Goal: Transaction & Acquisition: Purchase product/service

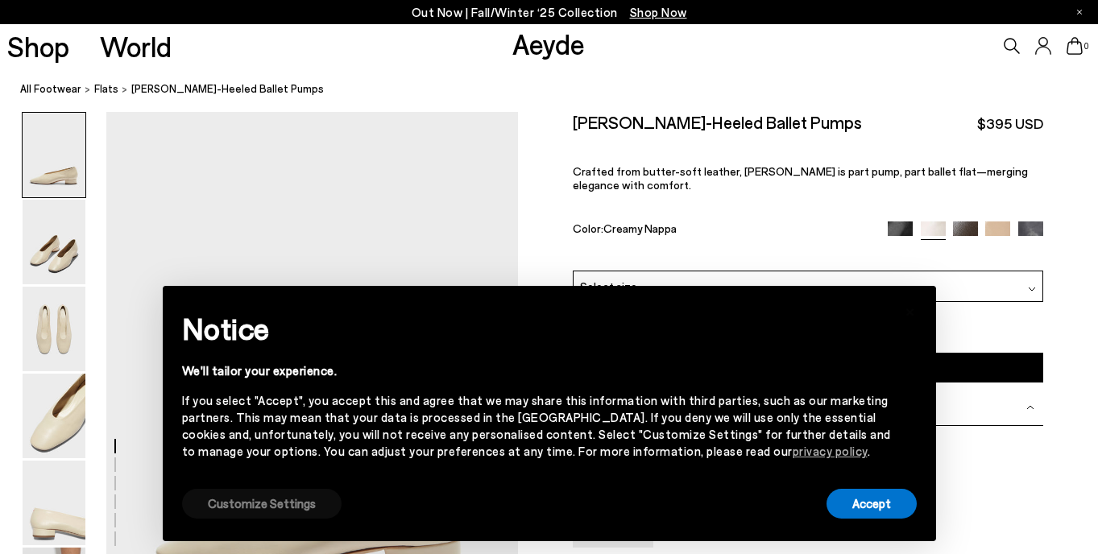
click at [218, 511] on button "Customize Settings" at bounding box center [261, 504] width 159 height 30
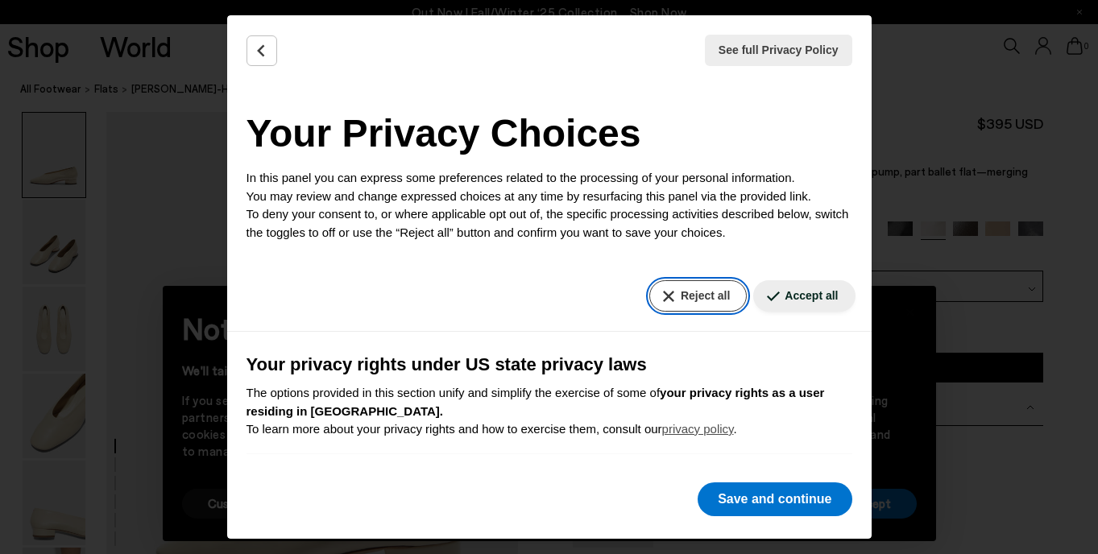
click at [685, 283] on button "Reject all" at bounding box center [697, 295] width 97 height 31
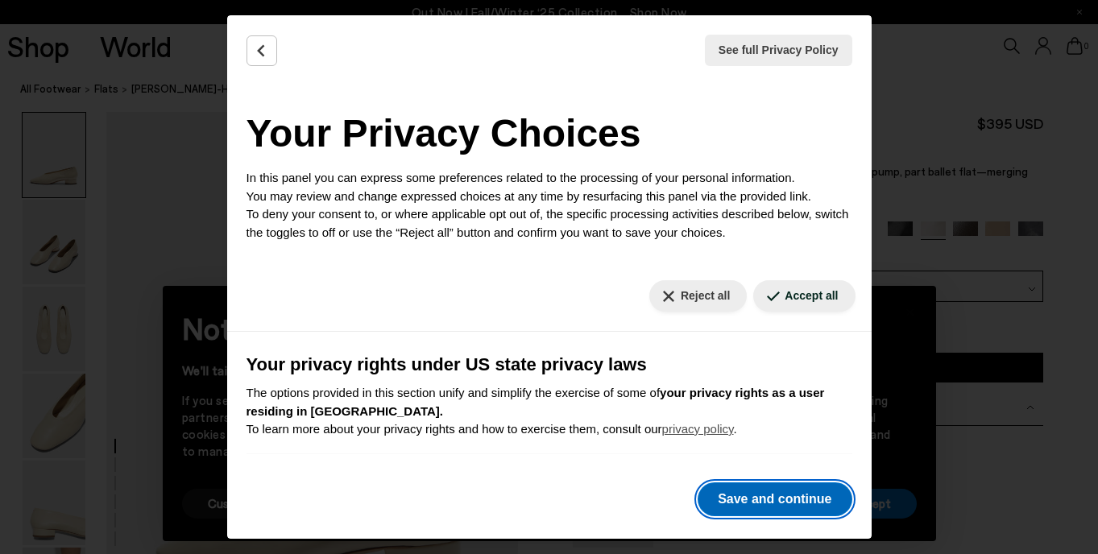
click at [800, 506] on button "Save and continue" at bounding box center [774, 499] width 154 height 34
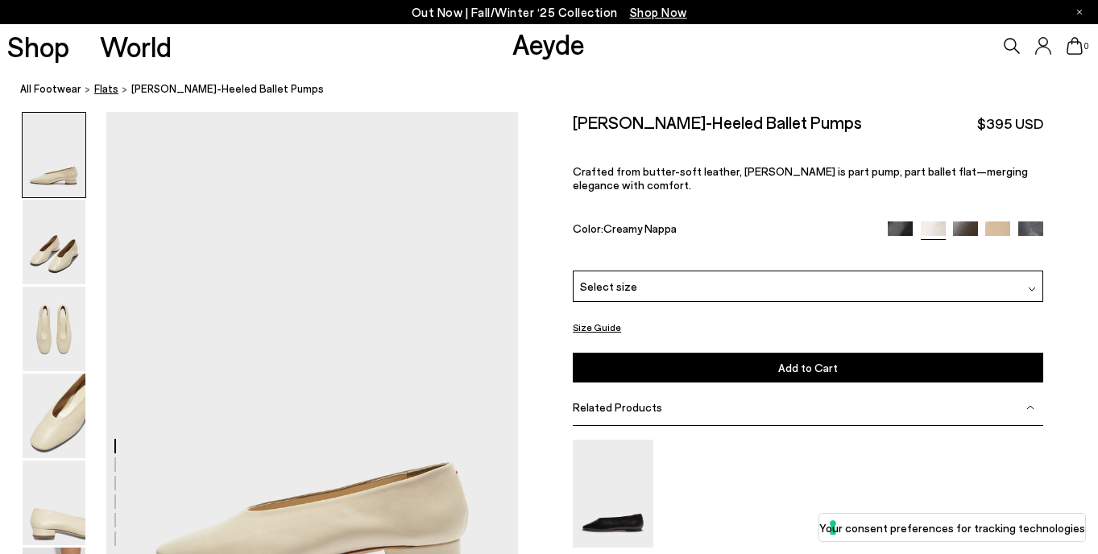
click at [102, 85] on span "flats" at bounding box center [106, 88] width 24 height 13
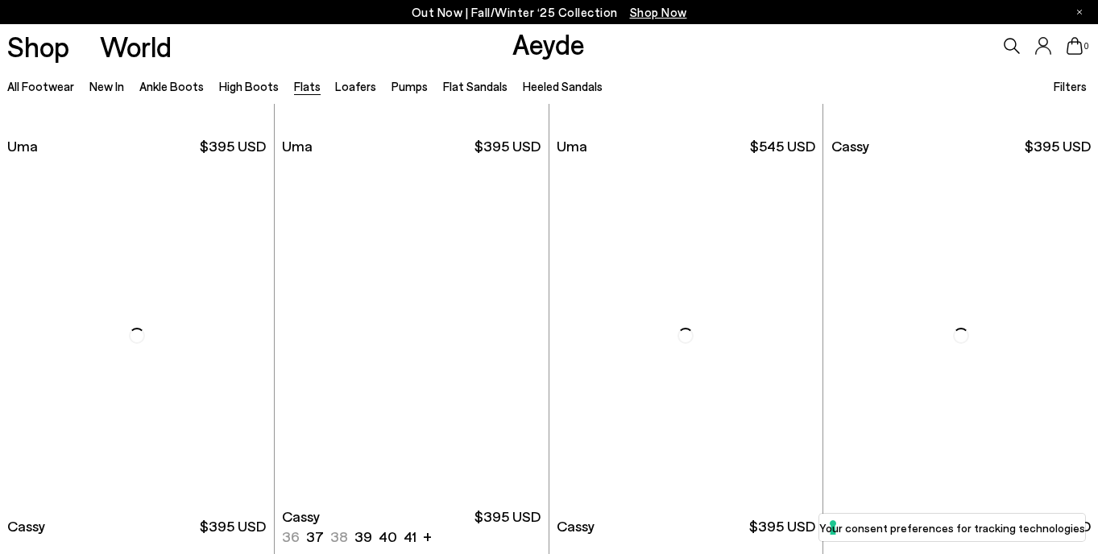
scroll to position [2442, 0]
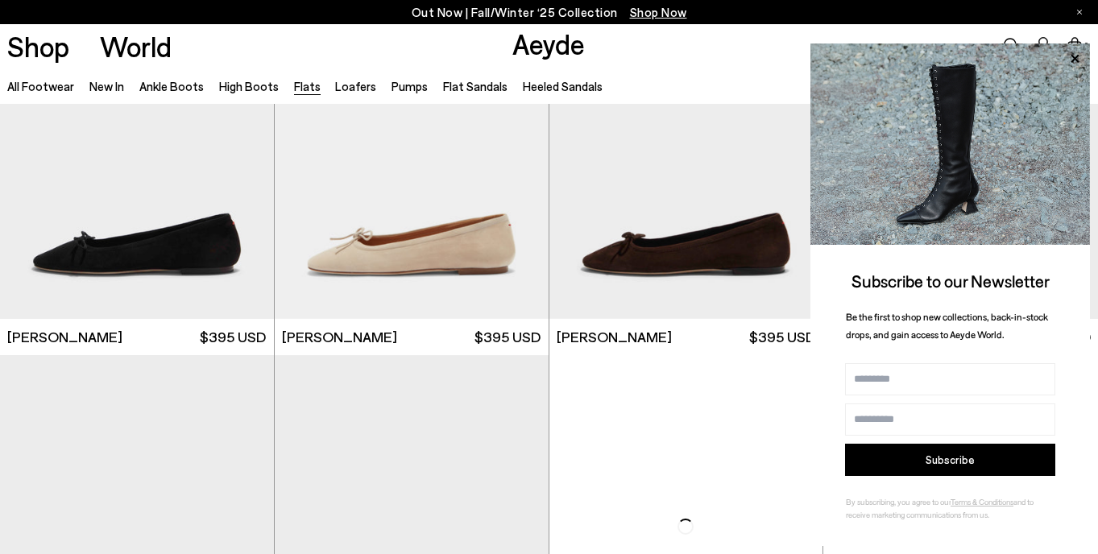
scroll to position [3620, 0]
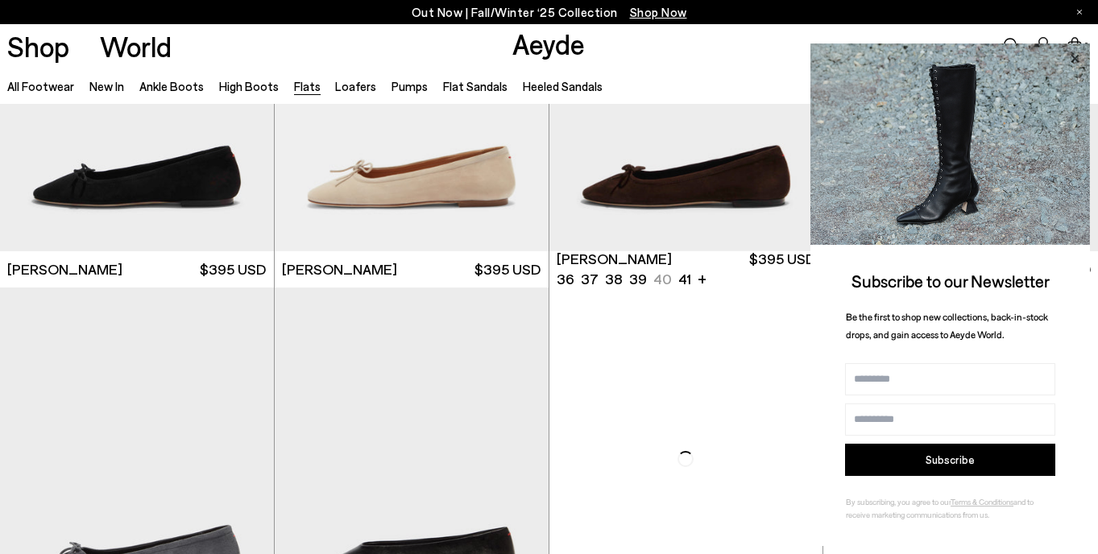
click at [1074, 60] on icon at bounding box center [1074, 58] width 8 height 8
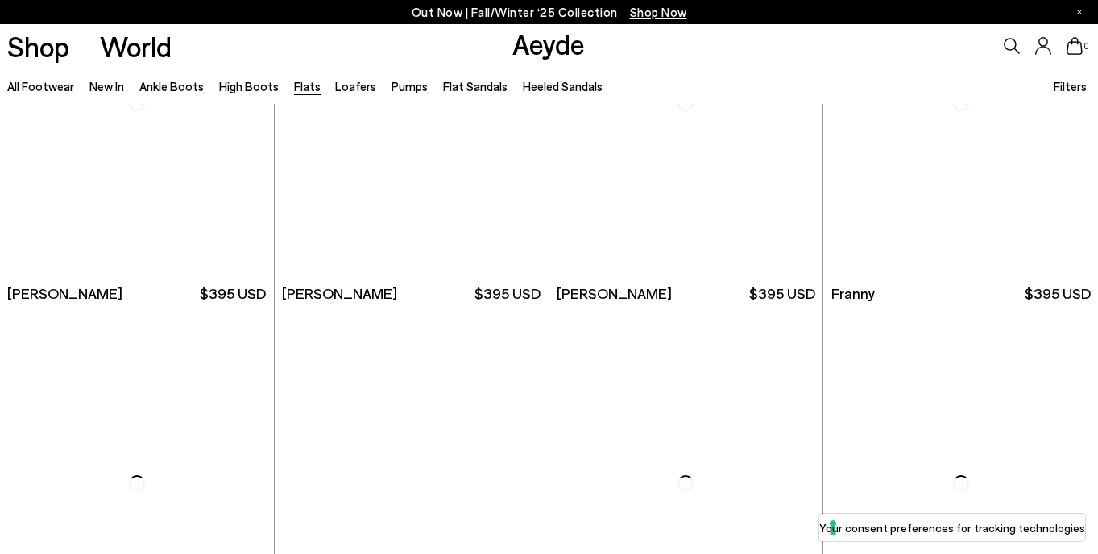
scroll to position [5517, 0]
